Goal: Check status

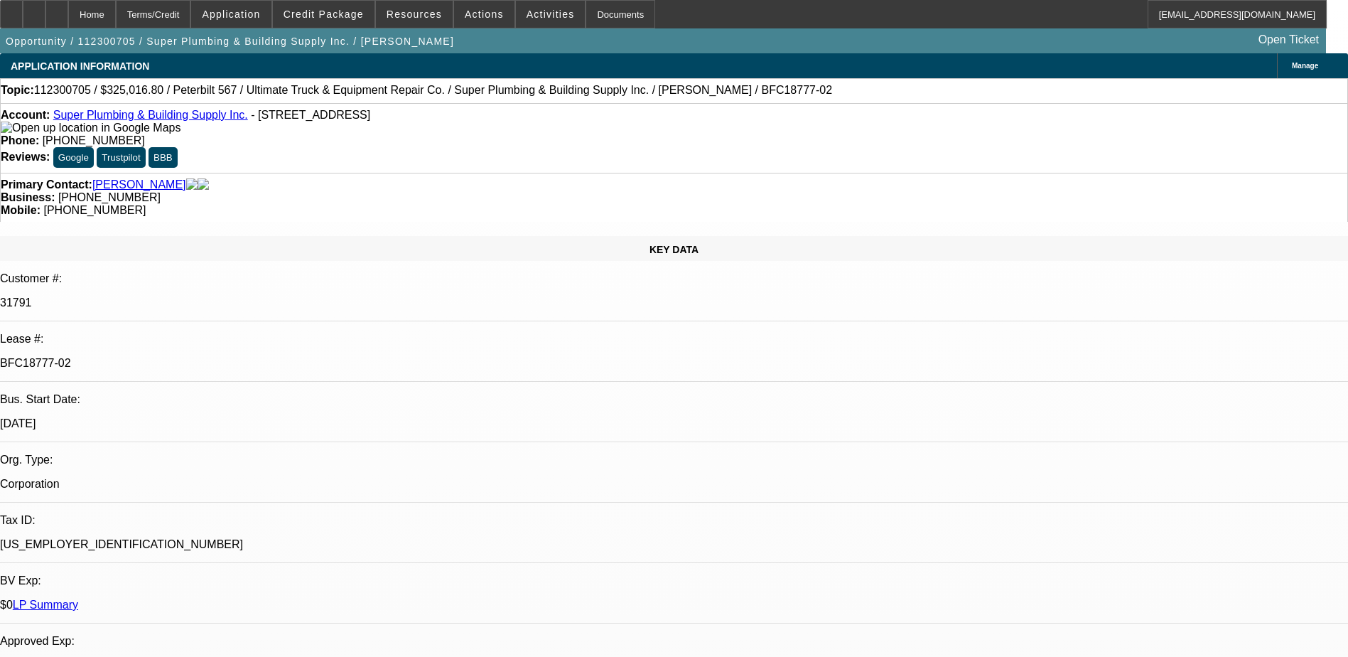
select select "0"
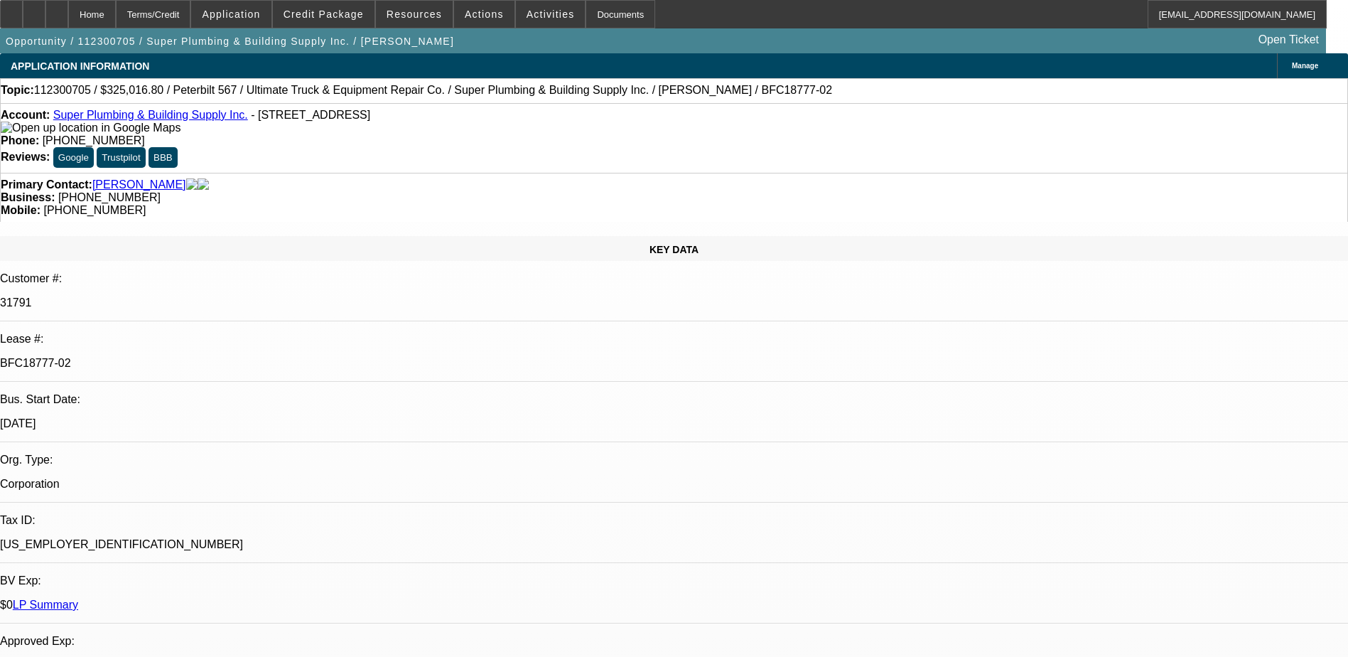
select select "0"
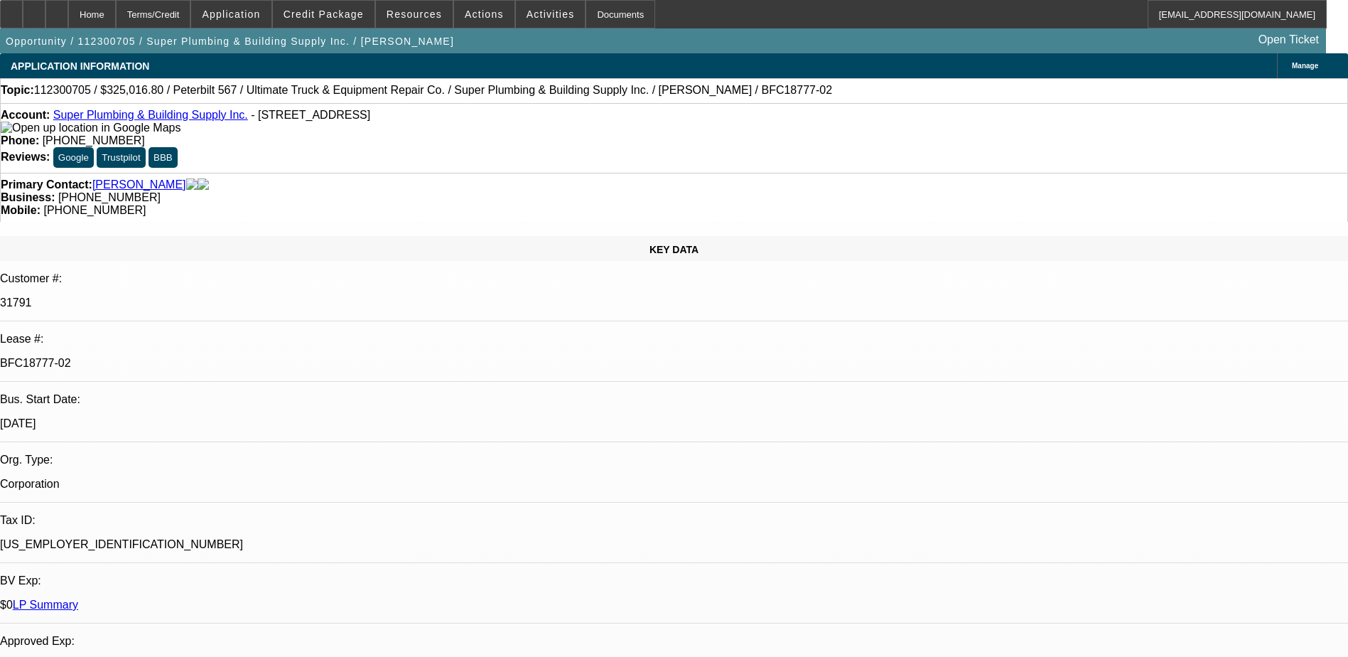
select select "0"
select select "1"
select select "6"
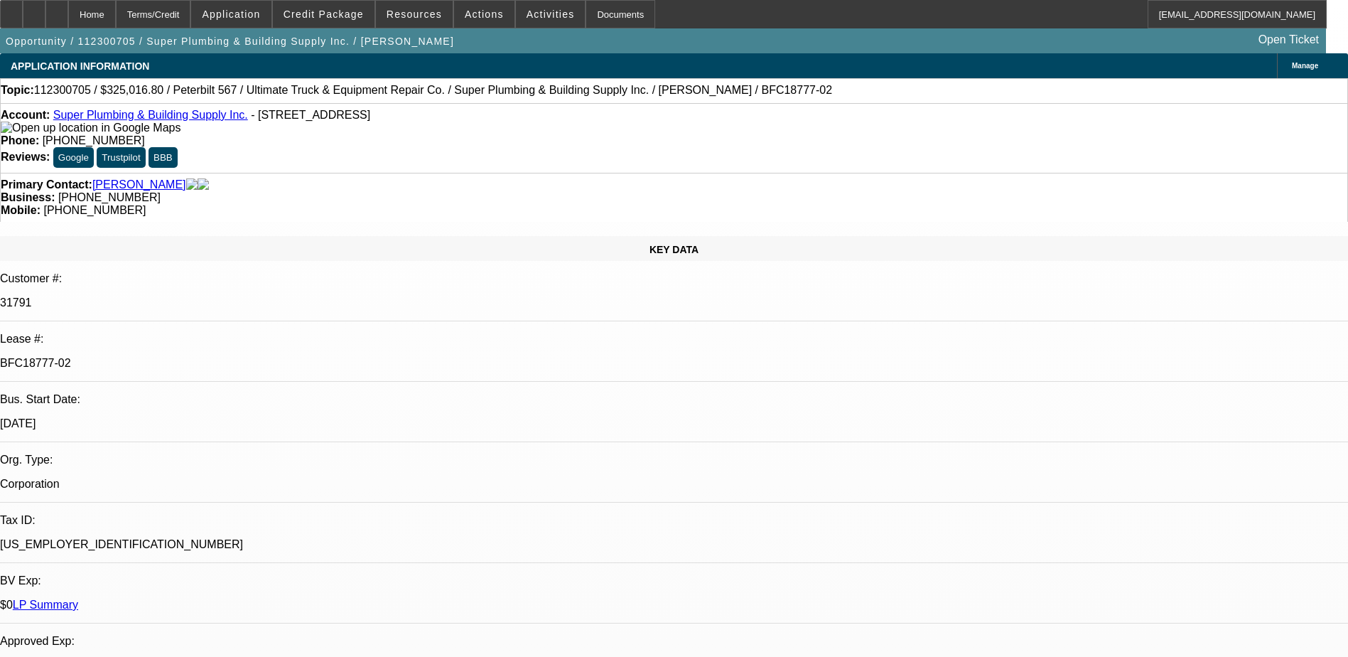
select select "1"
select select "6"
select select "1"
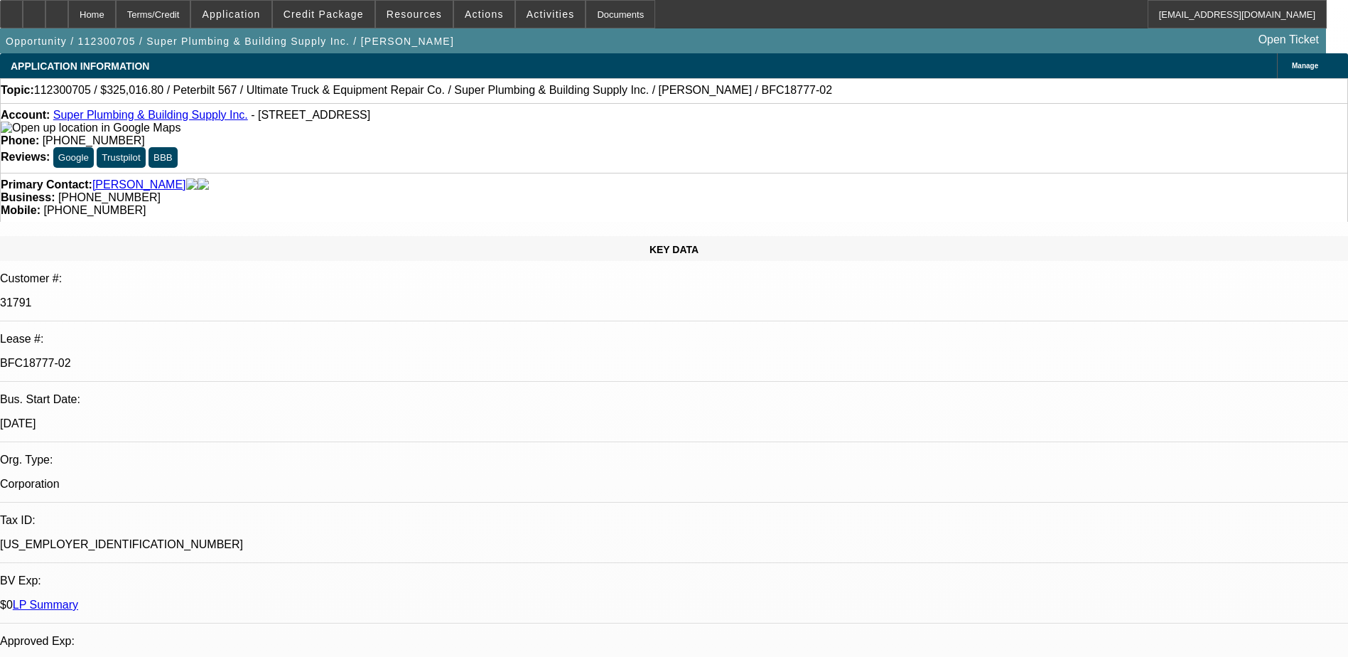
select select "6"
select select "1"
select select "6"
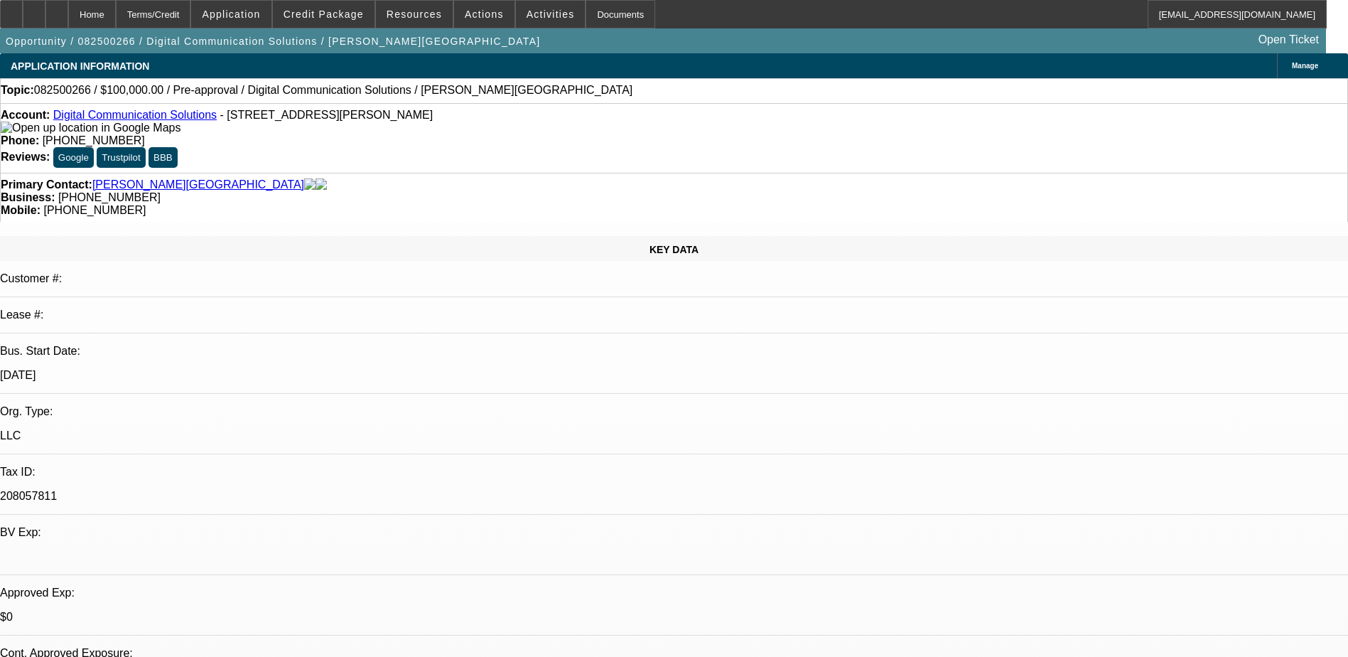
select select "0"
select select "2"
select select "0.1"
select select "4"
